Goal: Task Accomplishment & Management: Use online tool/utility

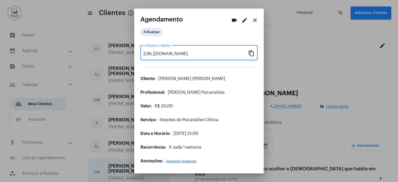
scroll to position [104, 0]
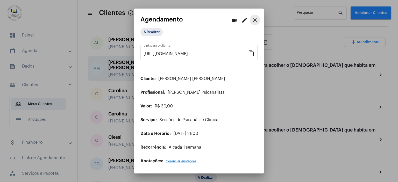
click at [256, 20] on mat-icon "close" at bounding box center [255, 20] width 6 height 6
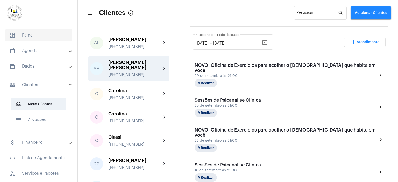
click at [29, 35] on span "dashboard Painel" at bounding box center [38, 35] width 67 height 12
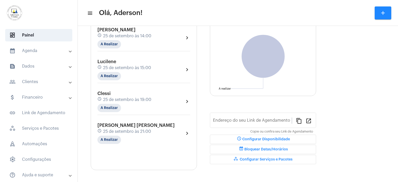
type input "[URL][DOMAIN_NAME][PERSON_NAME]"
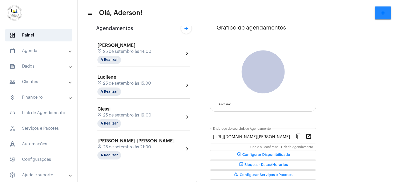
scroll to position [56, 0]
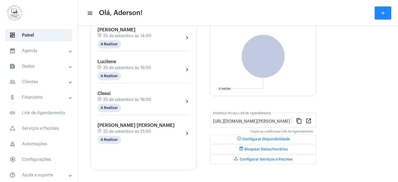
click at [118, 102] on div "Clessi schedule 25 de setembro às 19:00 A Realizar" at bounding box center [125, 101] width 54 height 21
click at [117, 106] on mat-chip "A Realizar" at bounding box center [110, 108] width 24 height 8
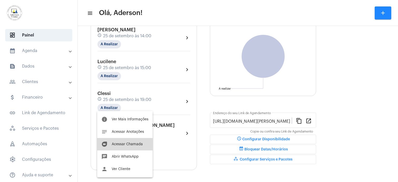
click at [132, 144] on span "Acessar Chamada" at bounding box center [127, 145] width 31 height 4
